Goal: Task Accomplishment & Management: Complete application form

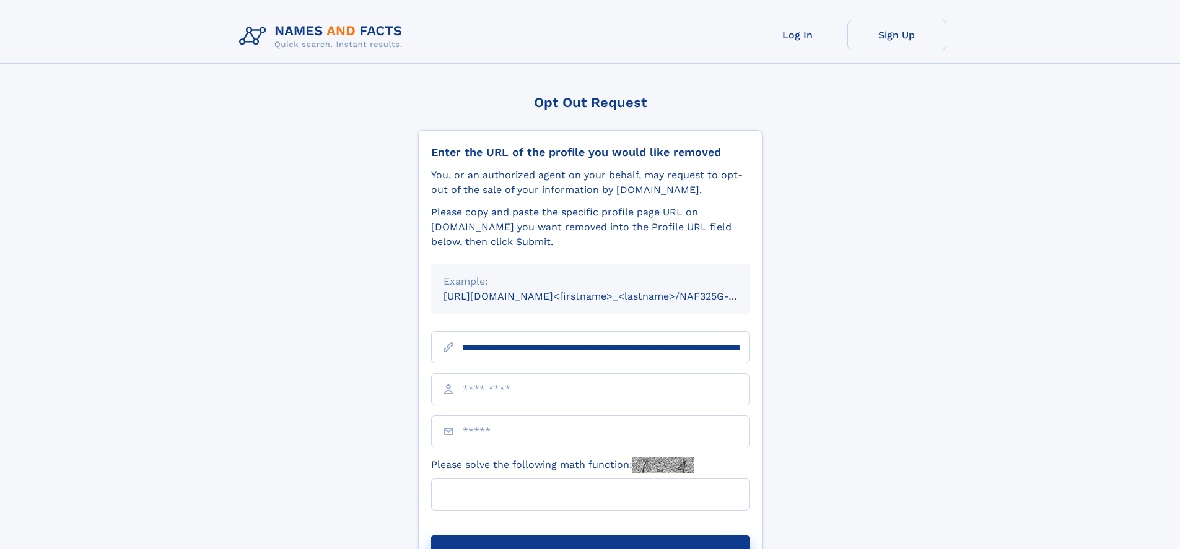
scroll to position [0, 152]
type input "**********"
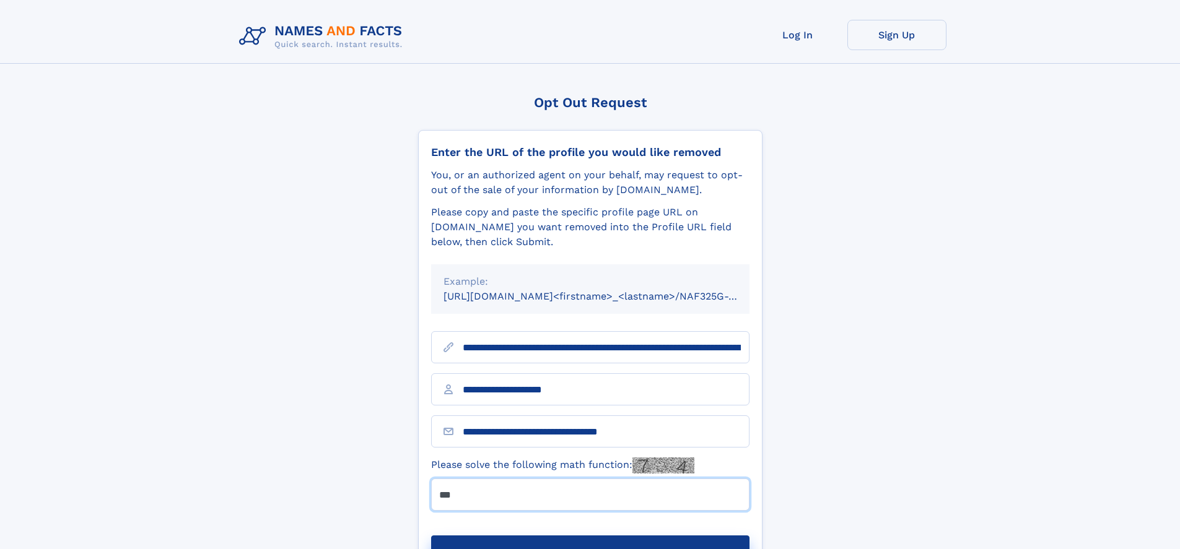
type input "***"
click at [590, 536] on button "Submit Opt Out Request" at bounding box center [590, 556] width 318 height 40
